Goal: Task Accomplishment & Management: Manage account settings

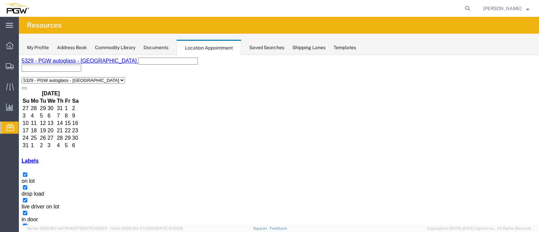
scroll to position [33, 0]
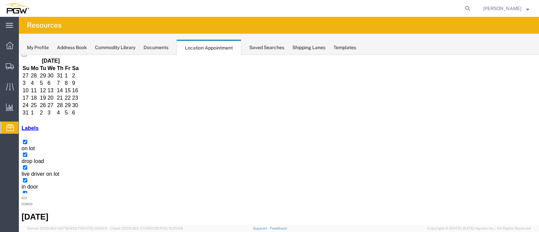
select select "1"
select select
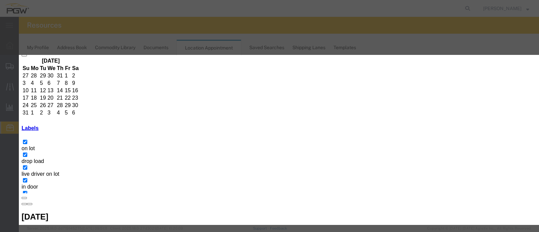
paste input "56791328"
type input "[PERSON_NAME] - ARG - 7 BOXES - 56791328"
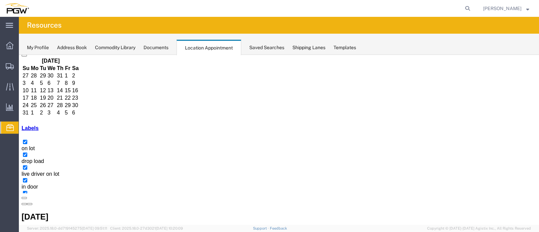
select select "1"
select select
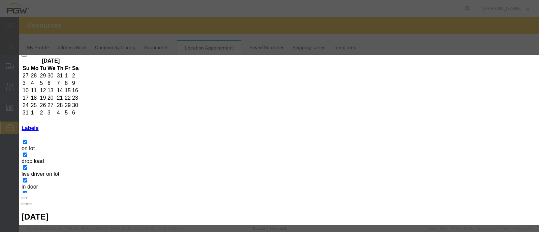
scroll to position [0, 0]
type input "[PERSON_NAME] - ARG - 56791328"
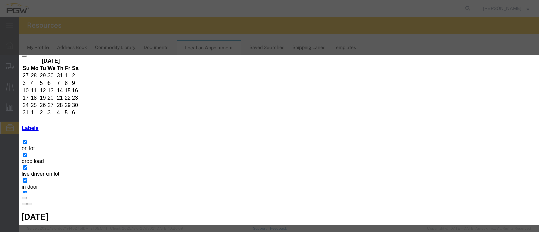
type textarea "7 BOXES"
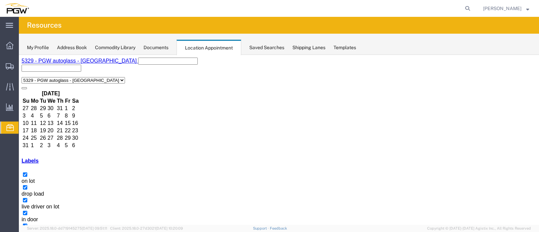
scroll to position [33, 0]
